Goal: Find specific page/section: Find specific page/section

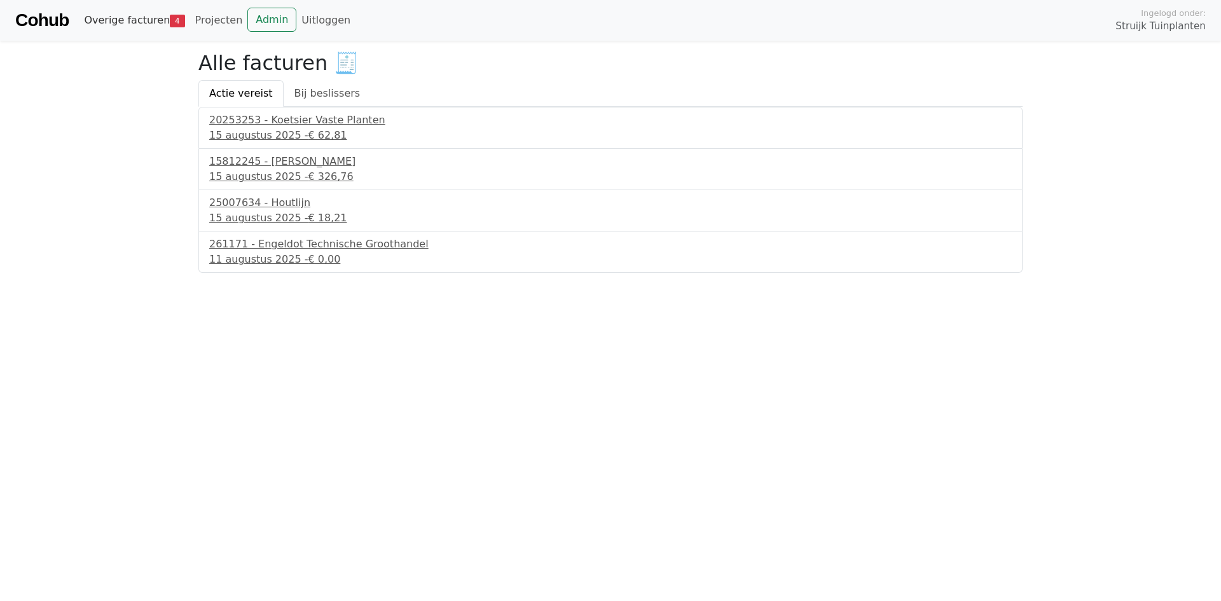
click at [120, 23] on link "Overige facturen 4" at bounding box center [134, 20] width 111 height 25
click at [942, 273] on html "Cohub Overige facturen 4 Projecten Admin Uitloggen Ingelogd onder: Struijk Tuin…" at bounding box center [610, 136] width 1221 height 273
click at [114, 29] on link "Overige facturen 4" at bounding box center [134, 20] width 111 height 25
click at [266, 23] on link "Admin" at bounding box center [271, 20] width 49 height 24
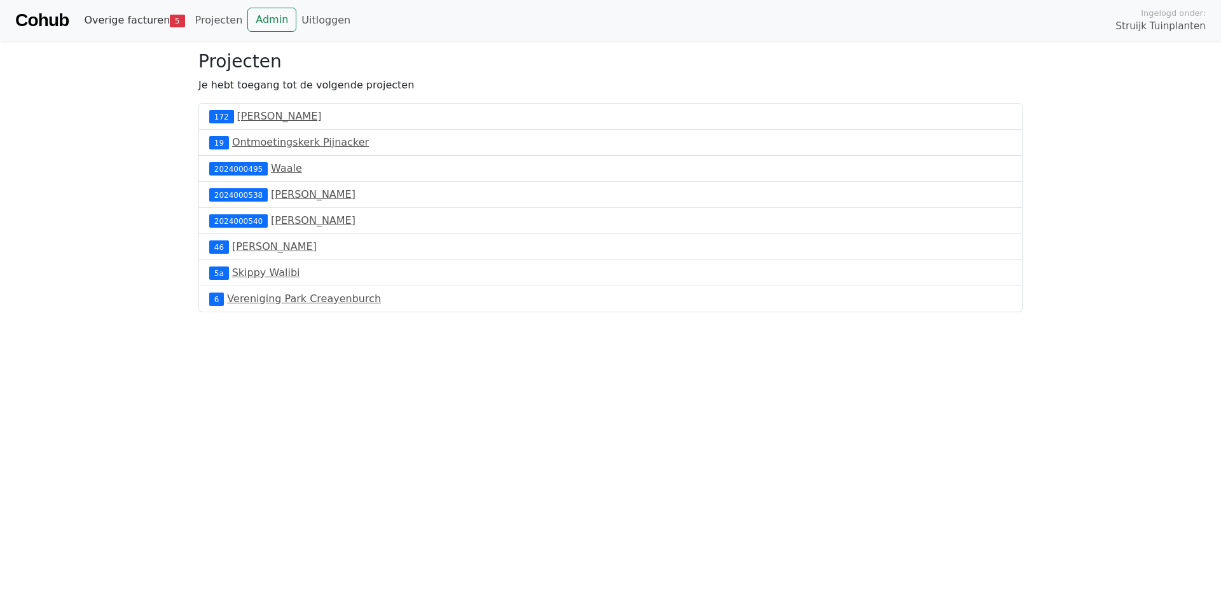
click at [147, 17] on link "Overige facturen 5" at bounding box center [134, 20] width 111 height 25
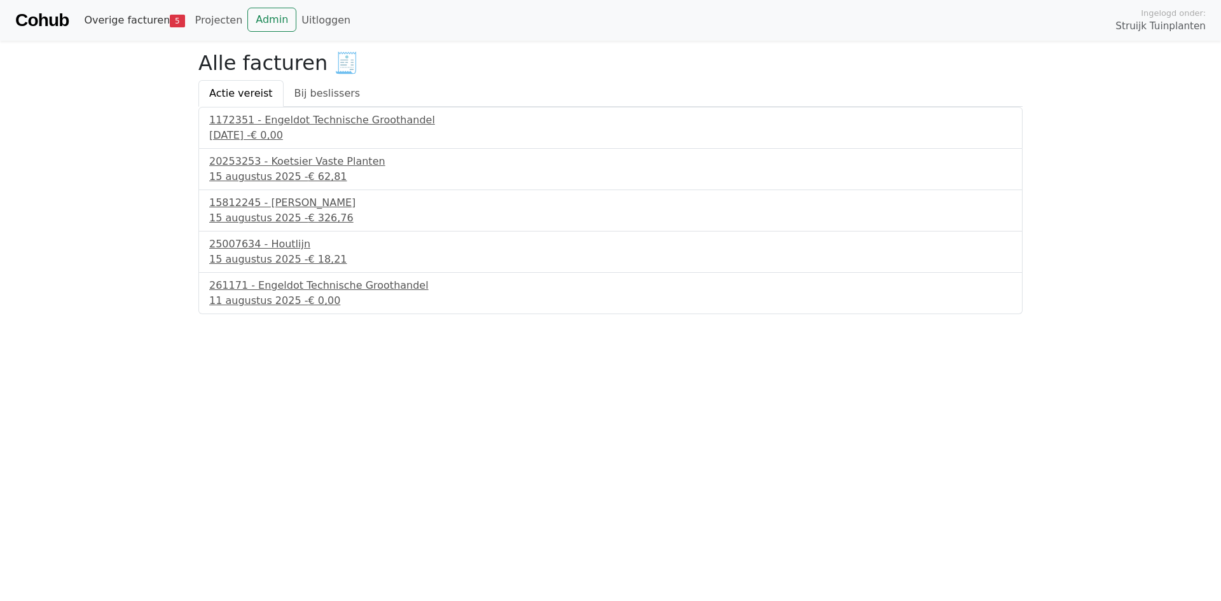
click at [109, 18] on link "Overige facturen 5" at bounding box center [134, 20] width 111 height 25
